Goal: Task Accomplishment & Management: Use online tool/utility

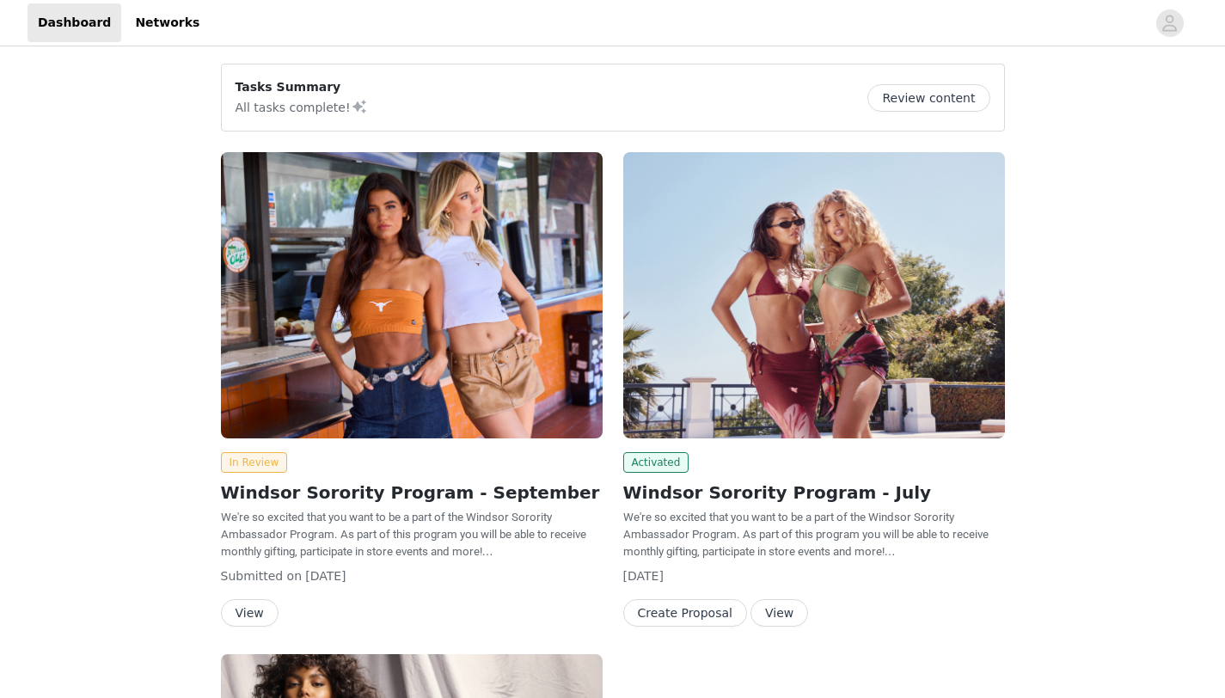
click at [253, 608] on button "View" at bounding box center [250, 613] width 58 height 28
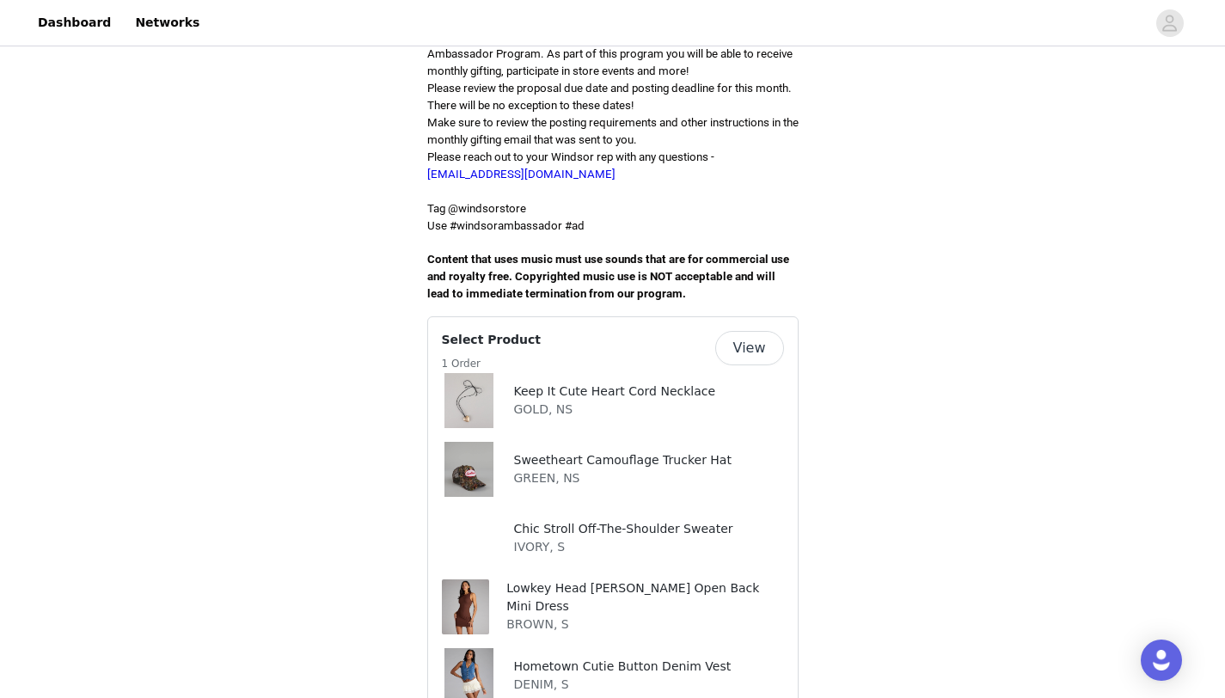
scroll to position [498, 0]
click at [532, 382] on h4 "Keep It Cute Heart Cord Necklace" at bounding box center [615, 391] width 202 height 18
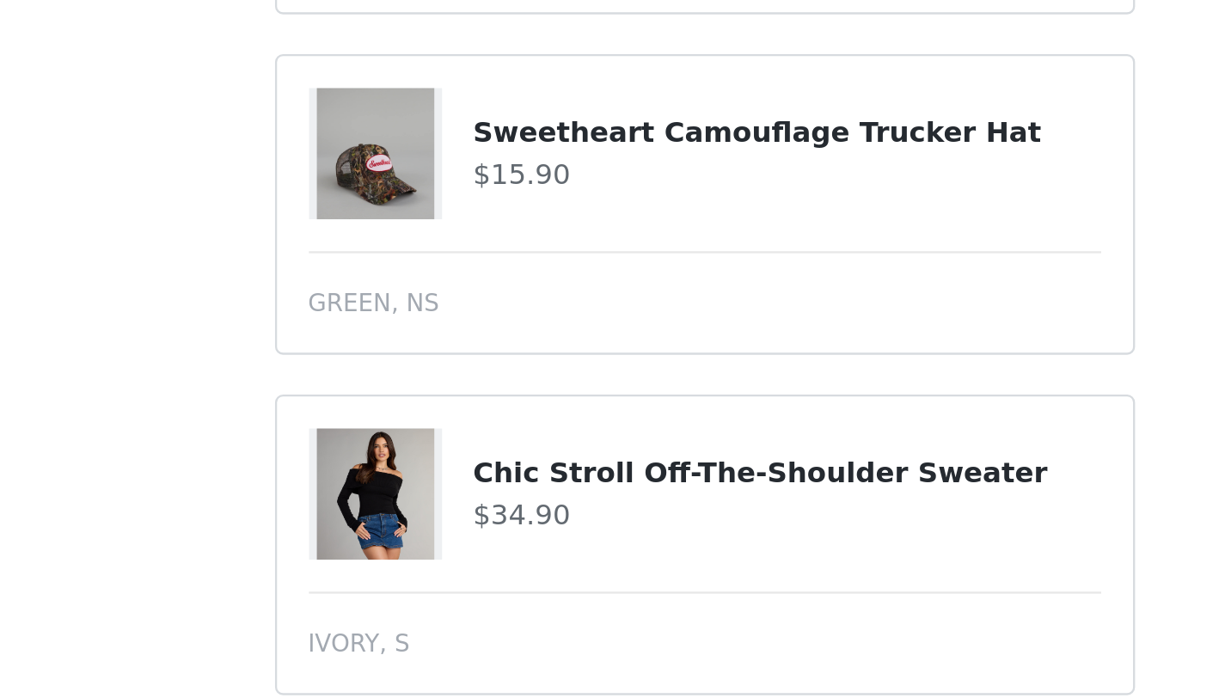
scroll to position [415, 0]
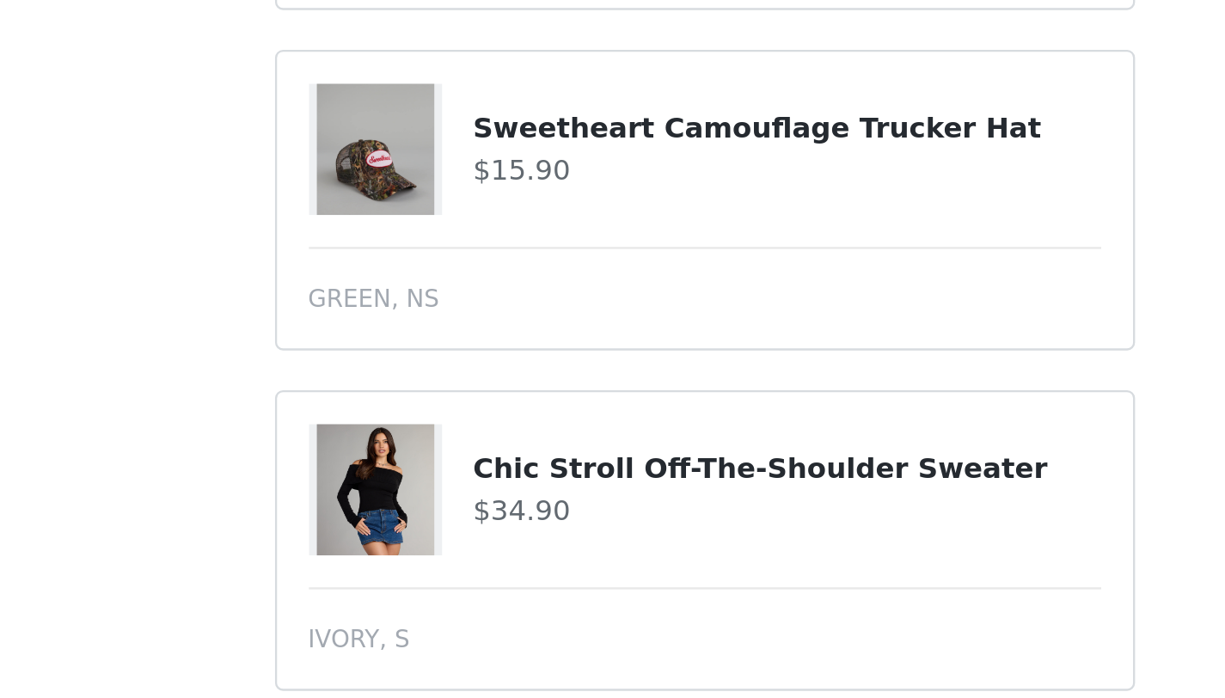
click at [522, 590] on h4 "Chic Stroll Off-The-Shoulder Sweater" at bounding box center [648, 599] width 271 height 18
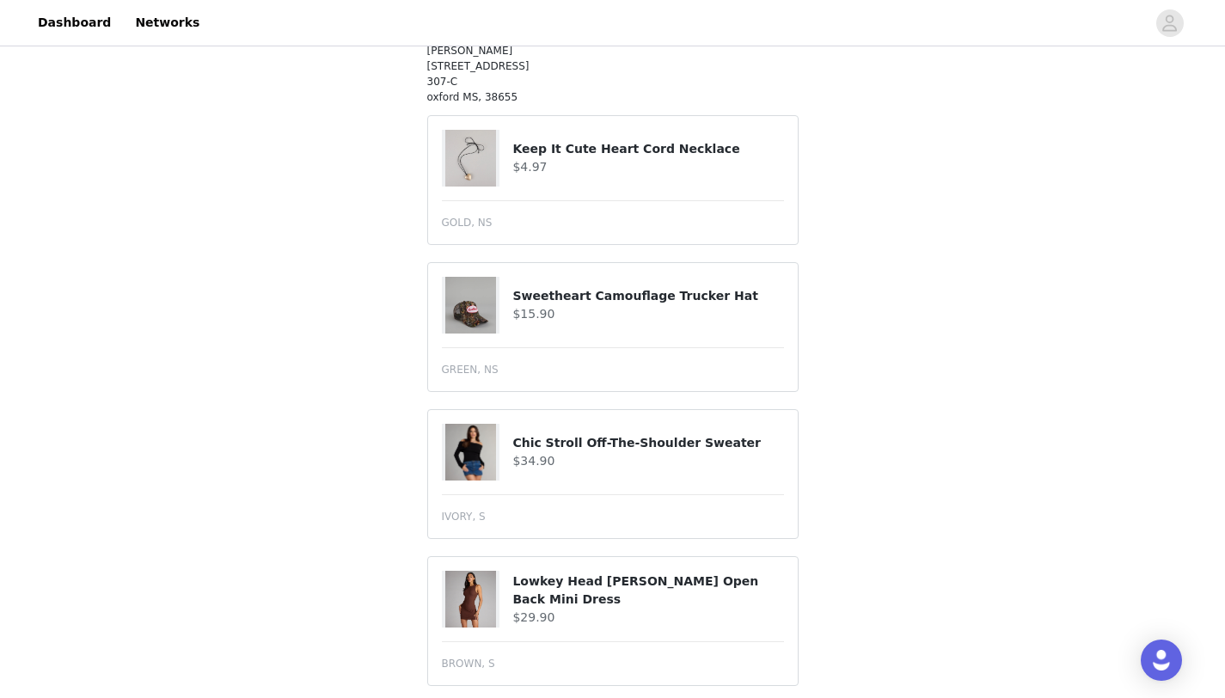
scroll to position [746, 0]
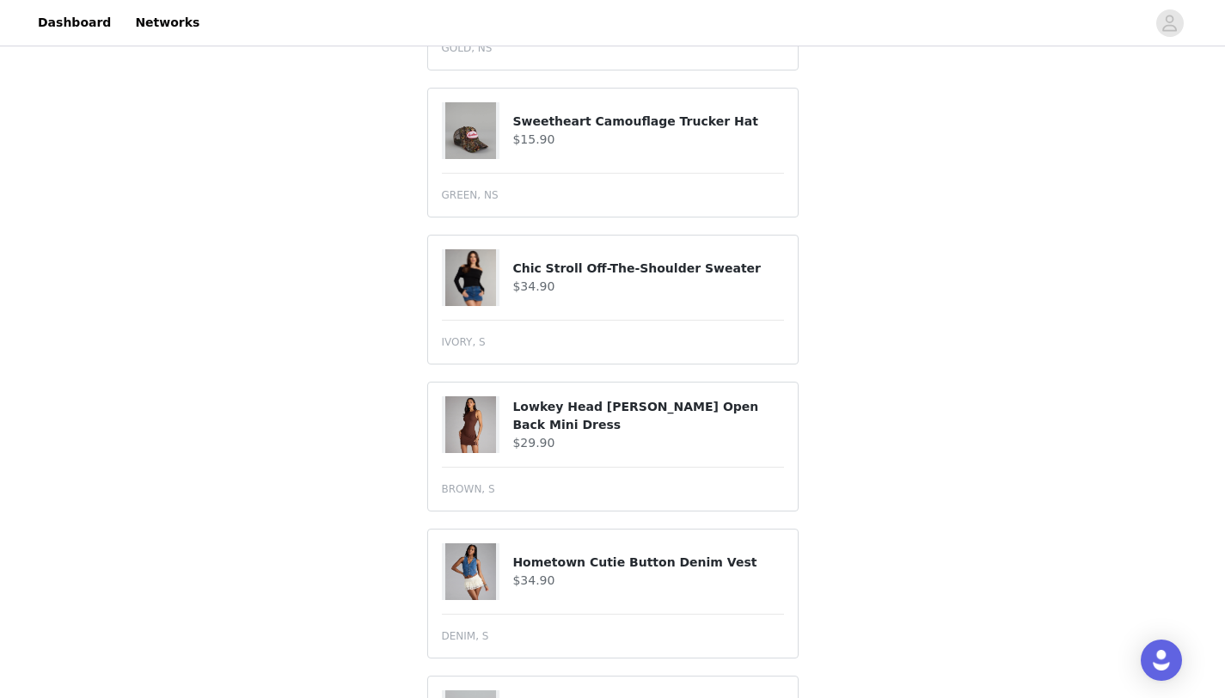
click at [614, 260] on h4 "Chic Stroll Off-The-Shoulder Sweater" at bounding box center [648, 269] width 271 height 18
